Goal: Information Seeking & Learning: Compare options

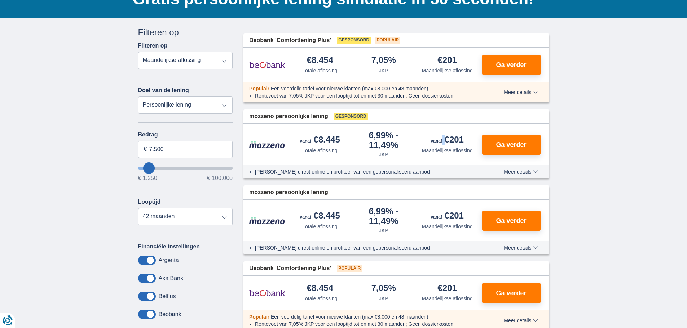
scroll to position [72, 0]
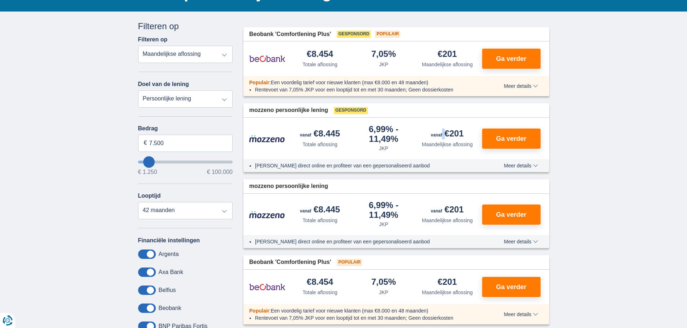
click at [225, 103] on select "Persoonlijke lening Auto Moto / fiets Mobilhome / caravan Renovatie Energie Sch…" at bounding box center [185, 98] width 95 height 17
select select "moto"
click at [138, 90] on select "Persoonlijke lening Auto Moto / fiets Mobilhome / caravan Renovatie Energie Sch…" at bounding box center [185, 98] width 95 height 17
type input "15.000"
type input "15250"
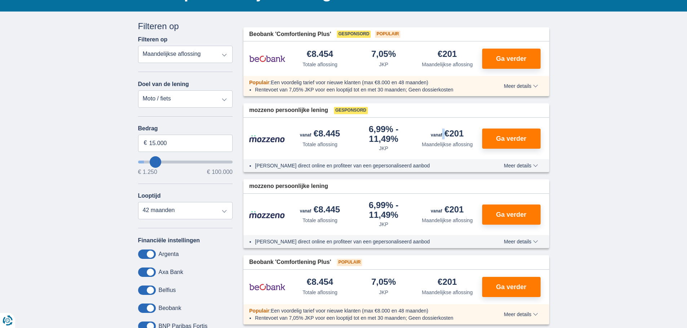
select select "60"
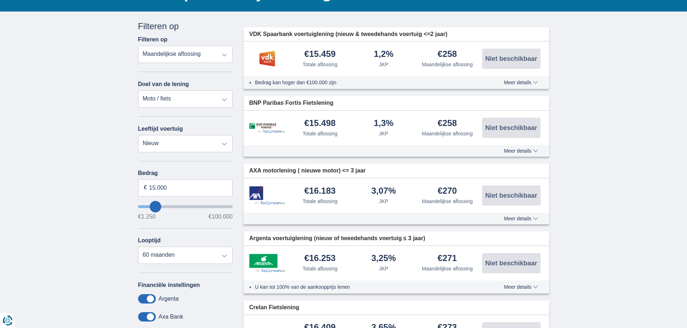
click at [224, 98] on select "Persoonlijke lening Auto Moto / fiets Mobilhome / caravan Renovatie Energie Sch…" at bounding box center [185, 98] width 95 height 17
select select "vehicleLoan"
click at [138, 90] on select "Persoonlijke lening Auto Moto / fiets Mobilhome / caravan Renovatie Energie Sch…" at bounding box center [185, 98] width 95 height 17
select select "3-4"
type input "15.000"
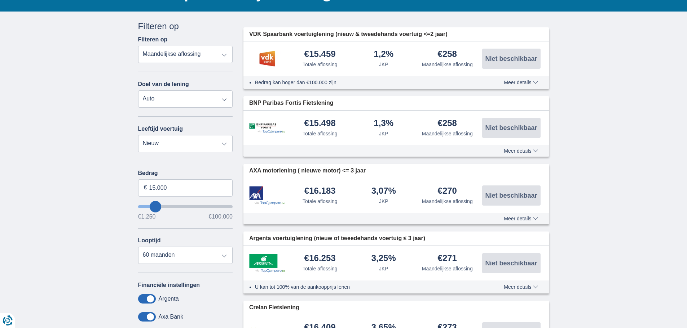
type input "15250"
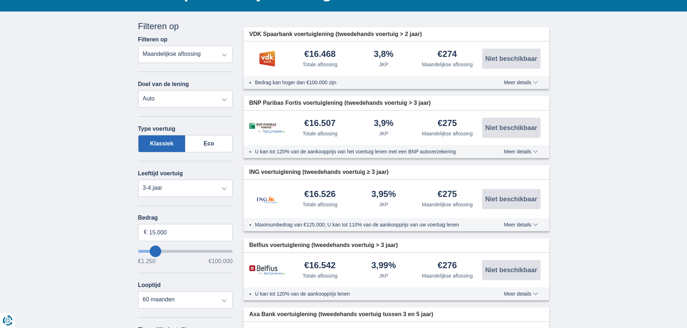
click at [222, 99] on select "Persoonlijke lening Auto Moto / fiets Mobilhome / caravan Renovatie Energie Sch…" at bounding box center [185, 98] width 95 height 17
select select "moto"
click at [138, 90] on select "Persoonlijke lening Auto Moto / fiets Mobilhome / caravan Renovatie Energie Sch…" at bounding box center [185, 98] width 95 height 17
select select "new"
type input "15.000"
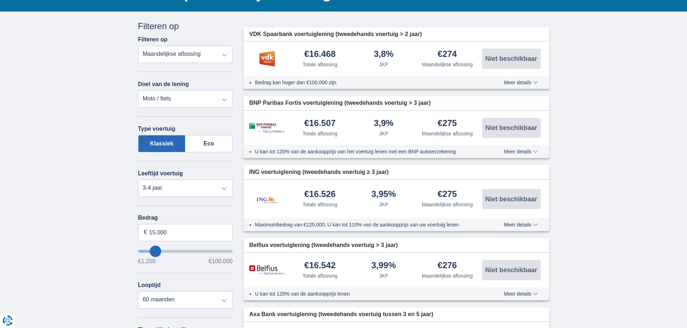
type input "15250"
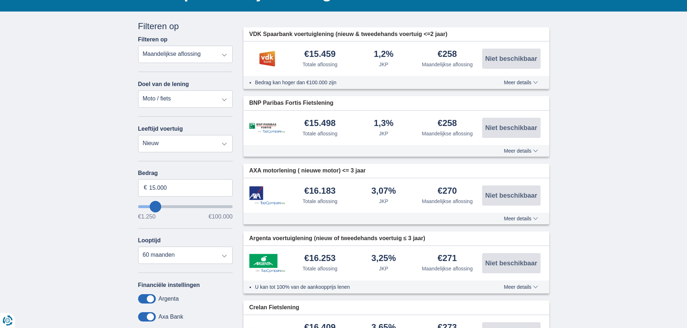
click at [224, 99] on select "Persoonlijke lening Auto Moto / fiets Mobilhome / caravan Renovatie Energie Sch…" at bounding box center [185, 98] width 95 height 17
select select "personalLoan"
click at [138, 90] on select "Persoonlijke lening Auto Moto / fiets Mobilhome / caravan Renovatie Energie Sch…" at bounding box center [185, 98] width 95 height 17
type input "7.500"
type input "7250"
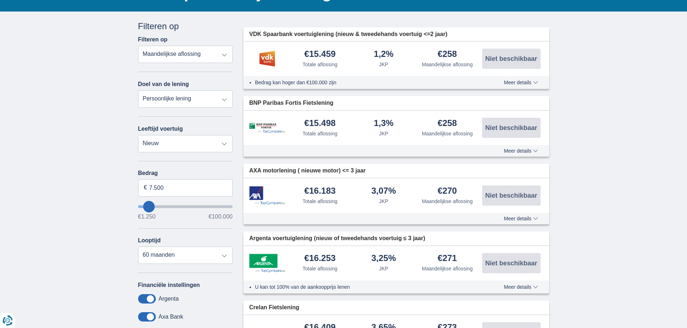
select select "42"
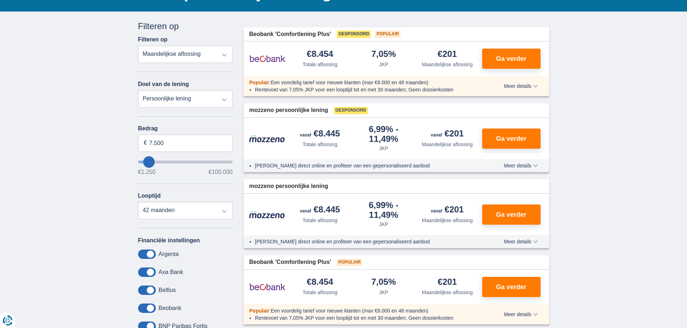
click at [224, 101] on select "Persoonlijke lening Auto Moto / fiets Mobilhome / caravan Renovatie Energie Sch…" at bounding box center [185, 98] width 95 height 17
select select "debtConsolidation"
click at [138, 90] on select "Persoonlijke lening Auto Moto / fiets Mobilhome / caravan Renovatie Energie Sch…" at bounding box center [185, 98] width 95 height 17
type input "10.000"
type input "10250"
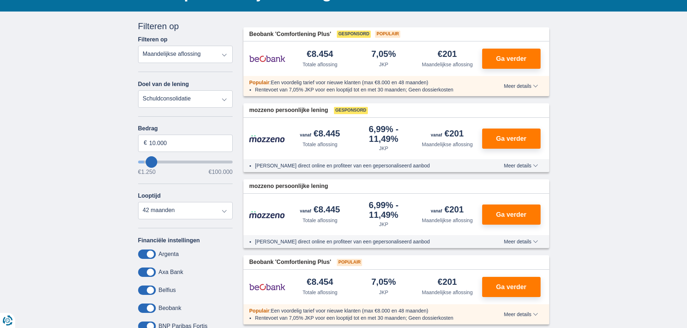
select select "48"
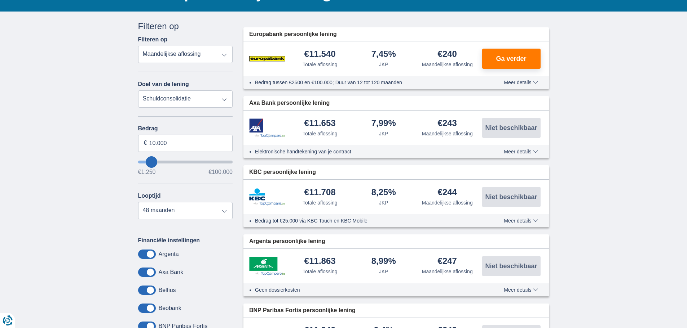
click at [224, 102] on select "Persoonlijke lening Auto Moto / fiets Mobilhome / caravan Renovatie Energie Sch…" at bounding box center [185, 98] width 95 height 17
select select "other"
click at [138, 90] on select "Persoonlijke lening Auto Moto / fiets Mobilhome / caravan Renovatie Energie Sch…" at bounding box center [185, 98] width 95 height 17
type input "7.500"
type input "7250"
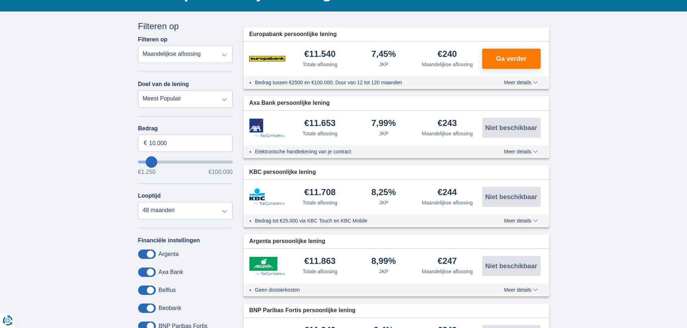
select select "42"
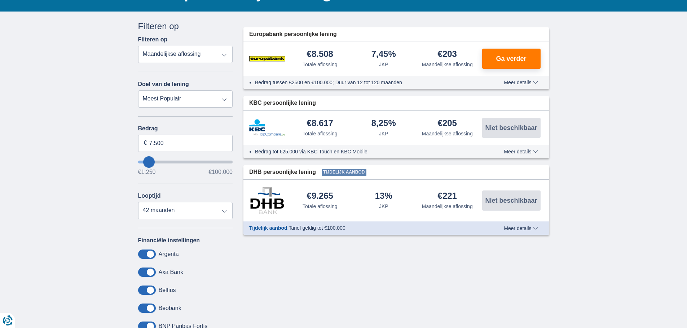
click at [223, 99] on select "Persoonlijke lening Auto Moto / fiets Mobilhome / caravan Renovatie Energie Sch…" at bounding box center [185, 98] width 95 height 17
select select "vehicleLoan"
click at [138, 90] on select "Persoonlijke lening Auto Moto / fiets Mobilhome / caravan Renovatie Energie Sch…" at bounding box center [185, 98] width 95 height 17
select select "3-4"
type input "15.000"
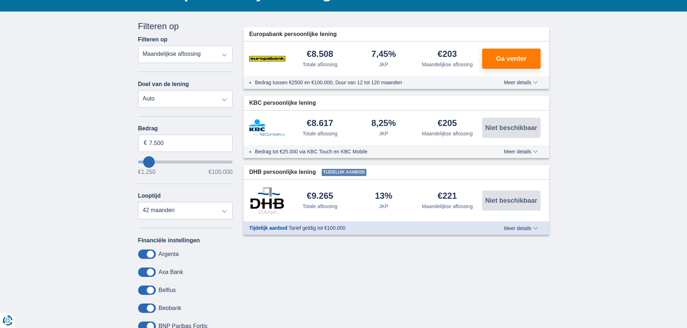
type input "15250"
select select "60"
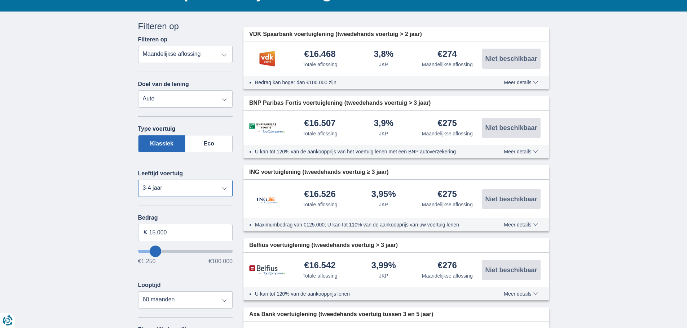
click at [224, 190] on select "Nieuw 0-1 jaar 1-2 jaar 2-3 jaar 3-4 jaar 4-5 jaar 5+ jaar" at bounding box center [185, 188] width 95 height 17
select select "new"
click at [138, 180] on select "Nieuw 0-1 jaar 1-2 jaar 2-3 jaar 3-4 jaar 4-5 jaar 5+ jaar" at bounding box center [185, 188] width 95 height 17
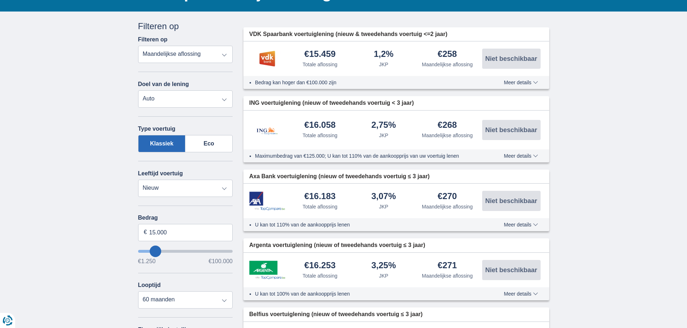
type input "17.250"
type input "17250"
type input "18.250"
type input "21250"
type input "21.250"
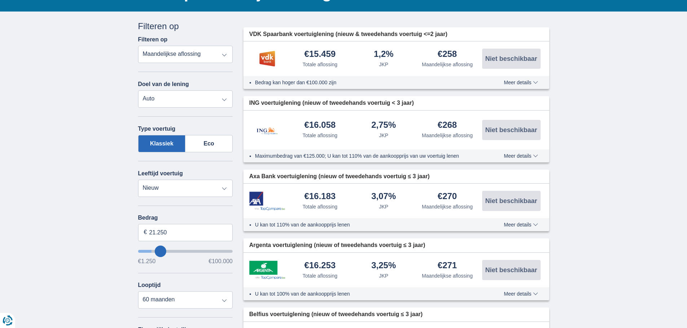
select select "120"
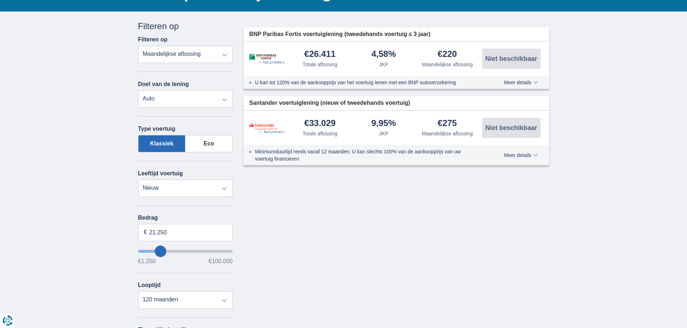
type input "20250"
type input "39.250"
type input "39250"
click at [176, 252] on input "wantToBorrow" at bounding box center [185, 251] width 95 height 3
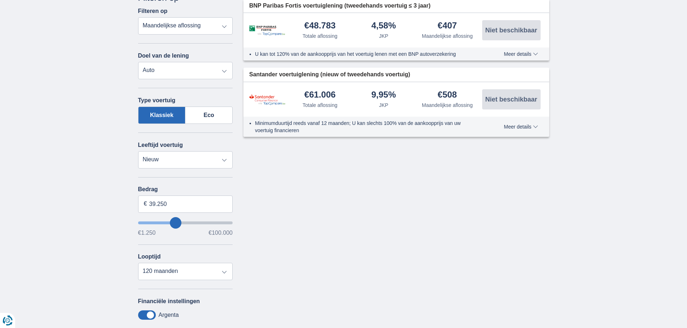
scroll to position [108, 0]
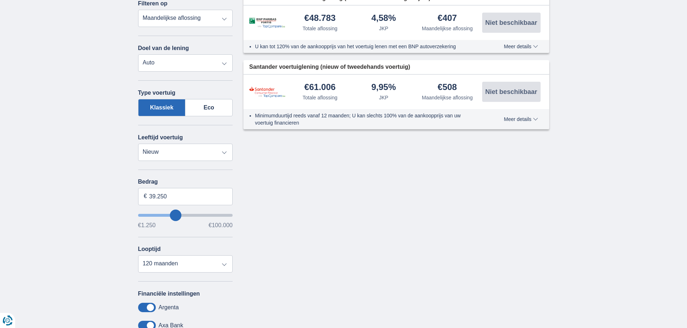
type input "59.250"
type input "59250"
click at [193, 216] on input "wantToBorrow" at bounding box center [185, 215] width 95 height 3
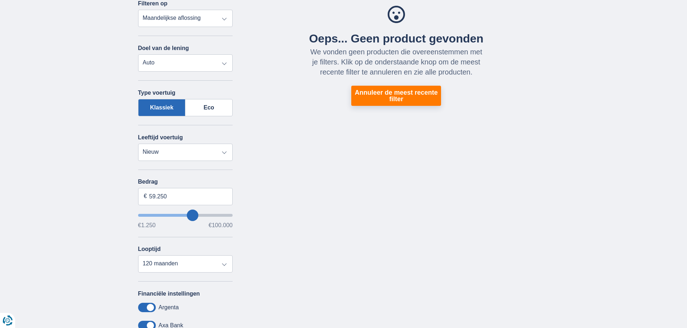
type input "71.250"
type input "71250"
click at [202, 216] on input "wantToBorrow" at bounding box center [185, 215] width 95 height 3
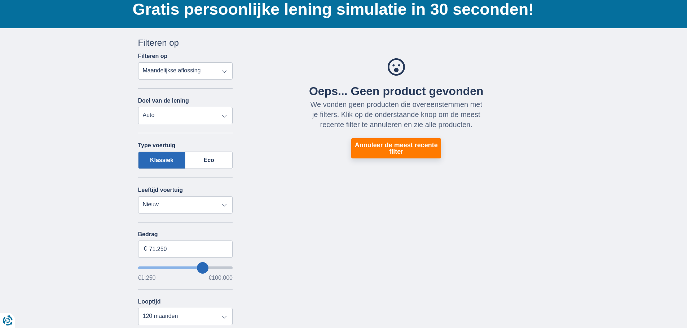
scroll to position [72, 0]
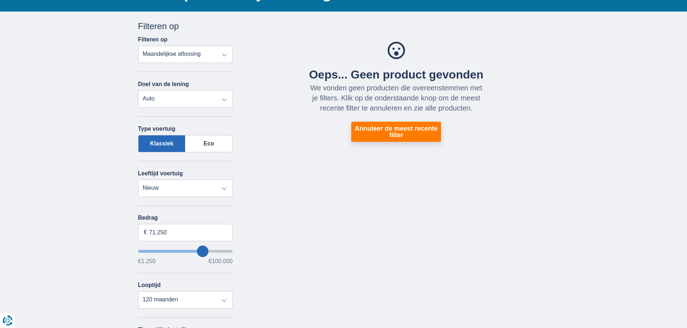
type input "68.250"
type input "69250"
click at [202, 250] on input "wantToBorrow" at bounding box center [185, 251] width 95 height 3
type input "76.250"
type input "76250"
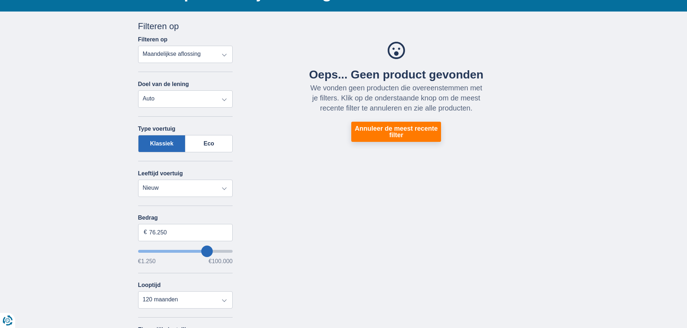
click at [207, 251] on input "wantToBorrow" at bounding box center [185, 251] width 95 height 3
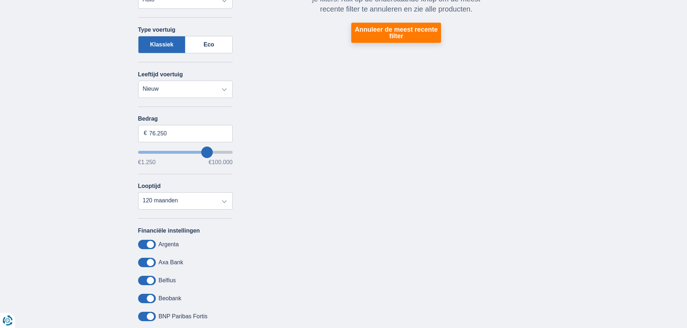
scroll to position [216, 0]
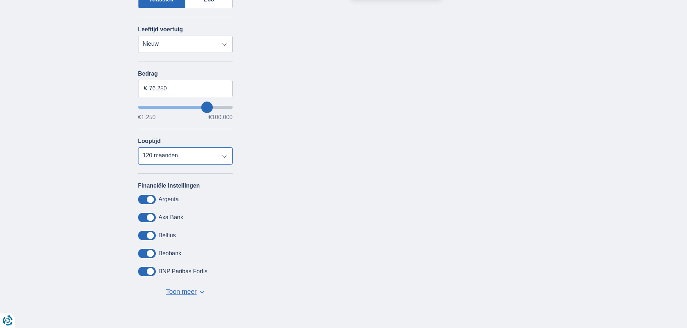
click at [222, 158] on select "12 maanden 18 maanden 24 maanden 30 maanden 36 maanden 42 maanden 48 maanden 60…" at bounding box center [185, 155] width 95 height 17
select select "48"
click at [138, 147] on select "12 maanden 18 maanden 24 maanden 30 maanden 36 maanden 42 maanden 48 maanden 60…" at bounding box center [185, 155] width 95 height 17
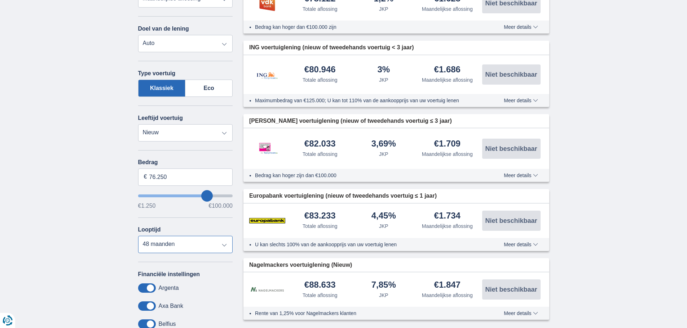
scroll to position [144, 0]
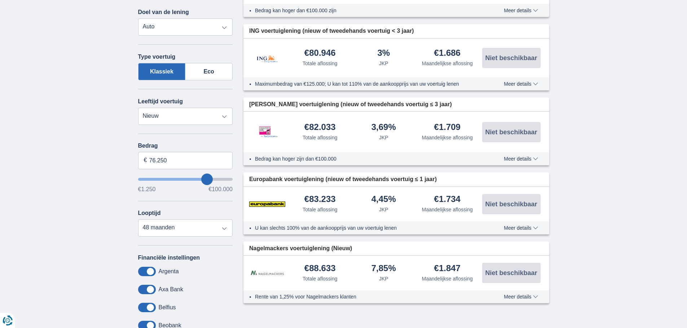
type input "73.250"
type input "73250"
select select "120"
type input "73250"
click at [204, 181] on input "wantToBorrow" at bounding box center [185, 179] width 95 height 3
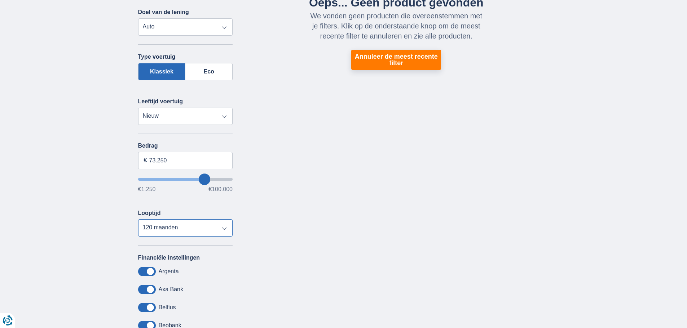
click at [224, 229] on select "12 maanden 18 maanden 24 maanden 30 maanden 36 maanden 42 maanden 48 maanden 60…" at bounding box center [185, 228] width 95 height 17
select select "48"
click at [138, 220] on select "12 maanden 18 maanden 24 maanden 30 maanden 36 maanden 42 maanden 48 maanden 60…" at bounding box center [185, 228] width 95 height 17
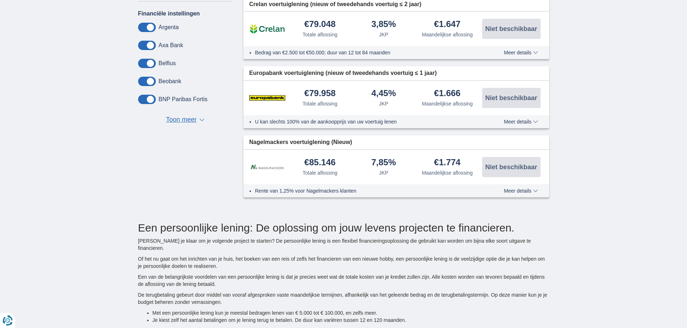
scroll to position [397, 0]
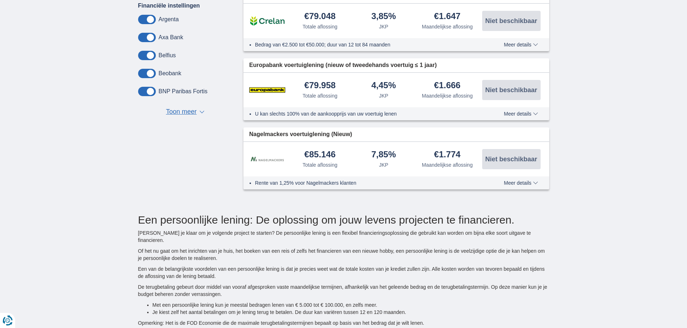
click at [185, 112] on span "Toon meer" at bounding box center [181, 111] width 31 height 9
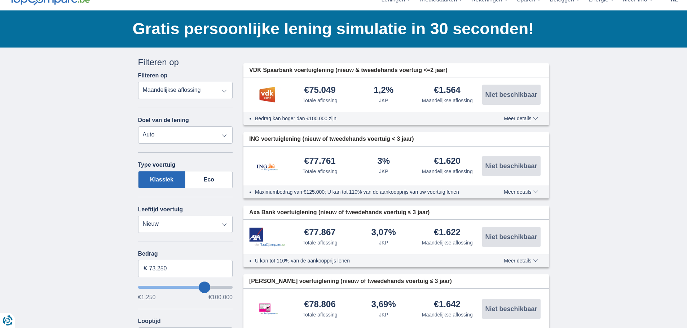
scroll to position [0, 0]
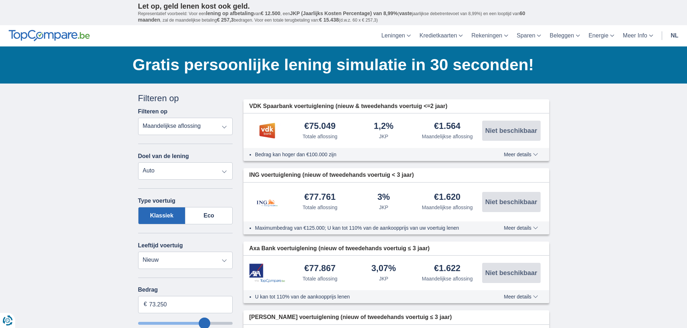
scroll to position [72, 0]
